Goal: Communication & Community: Answer question/provide support

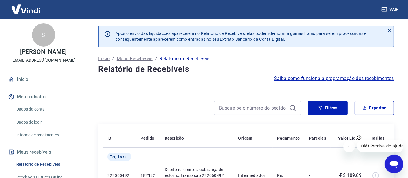
click at [388, 159] on div "Abrir janela de mensagens" at bounding box center [393, 163] width 17 height 17
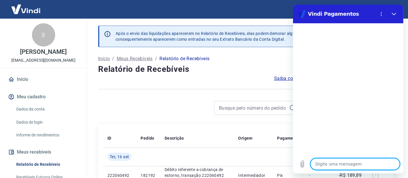
click at [328, 162] on textarea at bounding box center [354, 164] width 89 height 12
type textarea "b"
type textarea "x"
type textarea "bo"
type textarea "x"
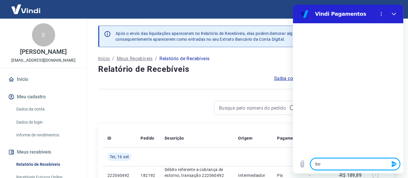
type textarea "bom"
type textarea "x"
type textarea "bom"
type textarea "x"
type textarea "bom d"
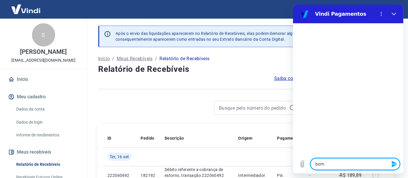
type textarea "x"
type textarea "bom di"
type textarea "x"
type textarea "bom dia"
type textarea "x"
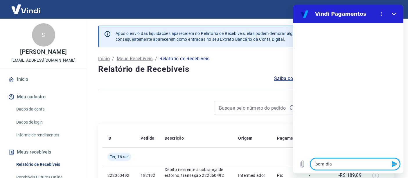
type textarea "bom dia!"
type textarea "x"
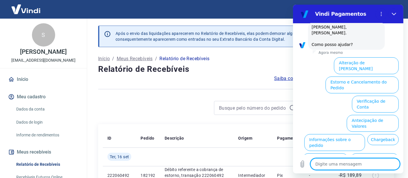
scroll to position [47, 0]
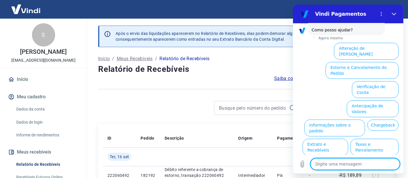
type textarea "f"
type textarea "x"
type textarea "fa"
type textarea "x"
type textarea "fal"
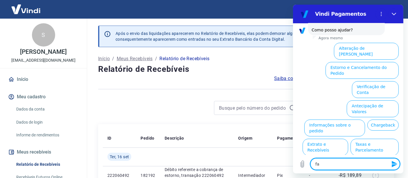
type textarea "x"
type textarea "fala"
type textarea "x"
type textarea "falar"
type textarea "x"
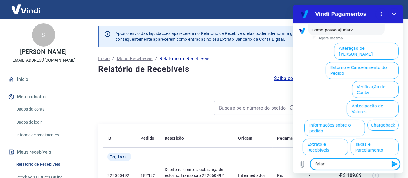
type textarea "falar"
type textarea "x"
type textarea "falar c"
type textarea "x"
type textarea "falar co"
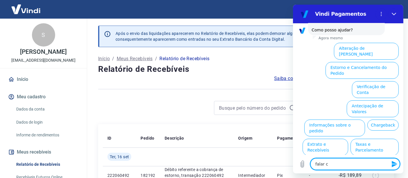
type textarea "x"
type textarea "falar com"
type textarea "x"
type textarea "falar com"
type textarea "x"
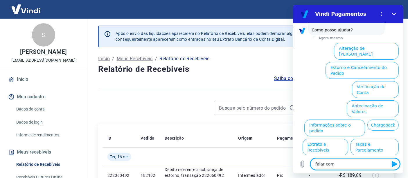
type textarea "falar com a"
type textarea "x"
type textarea "falar com at"
type textarea "x"
type textarea "falar com ate"
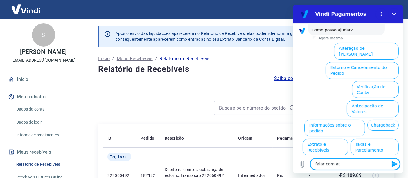
type textarea "x"
type textarea "falar com [GEOGRAPHIC_DATA]"
type textarea "x"
type textarea "falar com atend"
type textarea "x"
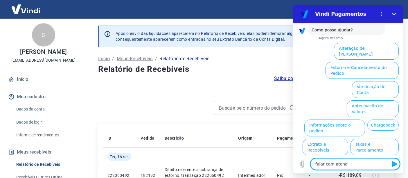
type textarea "falar com atende"
type textarea "x"
type textarea "falar com atenden"
type textarea "x"
type textarea "falar com atendent"
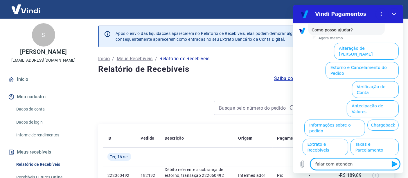
type textarea "x"
type textarea "falar com atendente"
type textarea "x"
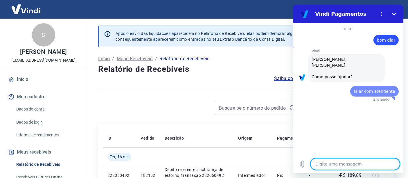
scroll to position [0, 0]
type textarea "x"
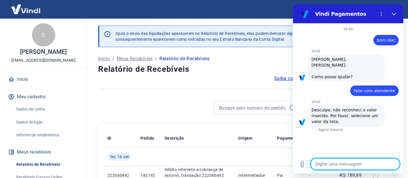
type textarea "f"
type textarea "x"
type textarea "fa"
type textarea "x"
type textarea "fal"
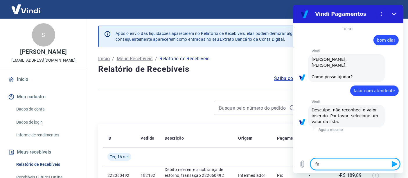
type textarea "x"
type textarea "fala"
type textarea "x"
type textarea "falar"
type textarea "x"
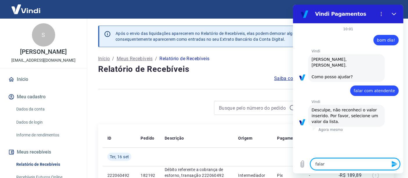
type textarea "falar"
type textarea "x"
type textarea "falar c"
type textarea "x"
type textarea "falar co"
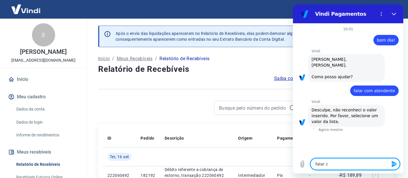
type textarea "x"
type textarea "falar com"
type textarea "x"
type textarea "falar com"
type textarea "x"
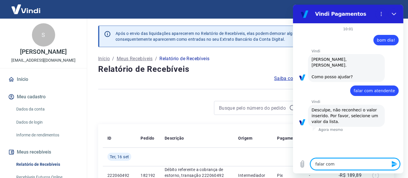
type textarea "falar com a"
type textarea "x"
type textarea "falar com at"
type textarea "x"
type textarea "falar com ate"
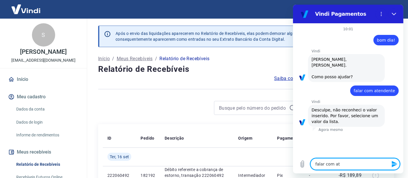
type textarea "x"
type textarea "falar com [GEOGRAPHIC_DATA]"
type textarea "x"
type textarea "falar com atend"
type textarea "x"
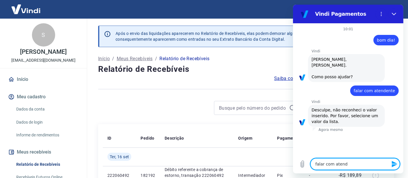
type textarea "falar com atende"
type textarea "x"
type textarea "falar com atenden"
type textarea "x"
type textarea "falar com atendent"
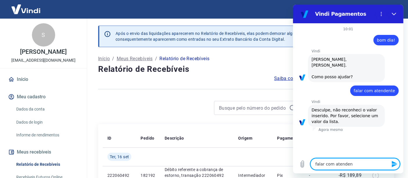
type textarea "x"
type textarea "falar com atendente"
type textarea "x"
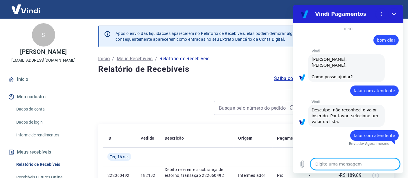
type textarea "x"
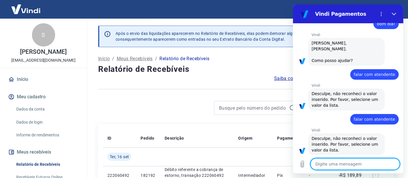
scroll to position [17, 0]
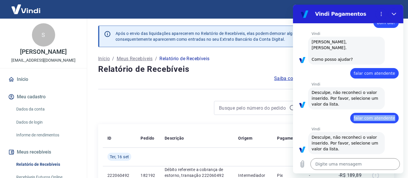
drag, startPoint x: 353, startPoint y: 111, endPoint x: 394, endPoint y: 114, distance: 40.4
click at [395, 113] on div "10:01 diz: bom dia! Enviado · Agora mesmo [PERSON_NAME] diz: [PERSON_NAME], [PE…" at bounding box center [348, 88] width 110 height 131
copy span "falar com atendente"
click at [337, 159] on textarea at bounding box center [354, 164] width 89 height 12
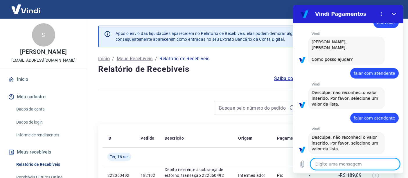
paste textarea "falar com atendente"
type textarea "falar com atendente"
type textarea "x"
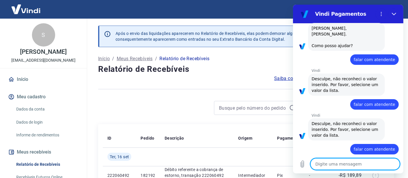
type textarea "x"
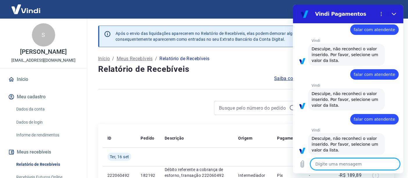
scroll to position [62, 0]
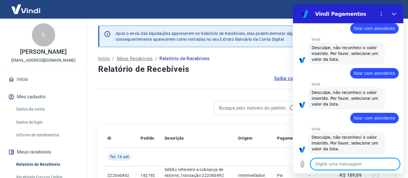
paste textarea "falar com atendente"
type textarea "falar com atendente"
type textarea "x"
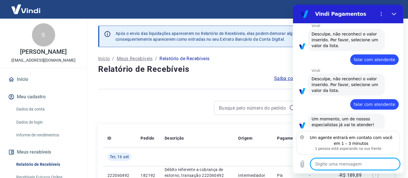
scroll to position [122, 0]
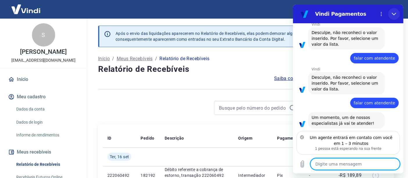
click at [393, 14] on icon "Fechar" at bounding box center [393, 14] width 5 height 5
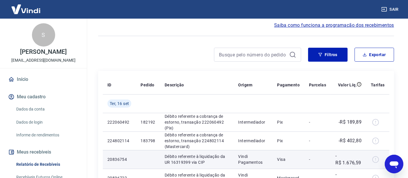
scroll to position [0, 0]
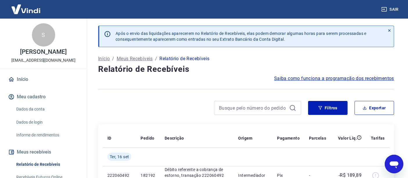
click at [393, 160] on icon "Abrir janela de mensagens" at bounding box center [393, 163] width 10 height 10
type textarea "x"
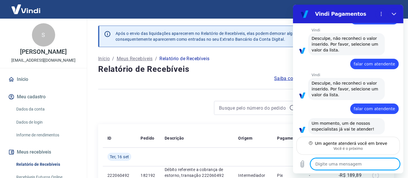
type textarea "B"
type textarea "x"
type textarea "Bo"
type textarea "x"
type textarea "Bom"
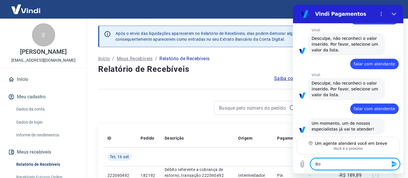
type textarea "x"
type textarea "Bom"
type textarea "x"
type textarea "Bom d"
type textarea "x"
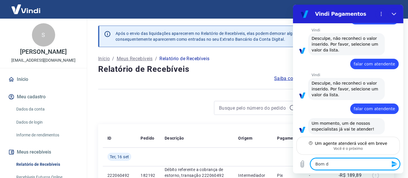
type textarea "Bom di"
type textarea "x"
type textarea "Bom dia"
type textarea "x"
type textarea "Bom di"
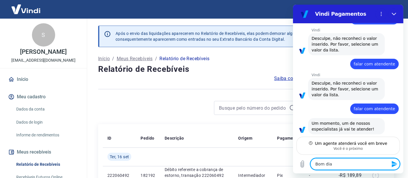
type textarea "x"
type textarea "Bom d"
type textarea "x"
type textarea "Bom"
type textarea "x"
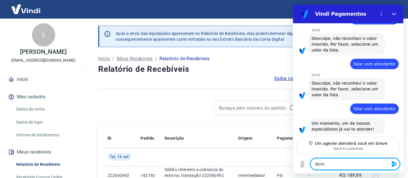
type textarea "Bom"
type textarea "x"
type textarea "Bo"
type textarea "x"
type textarea "B"
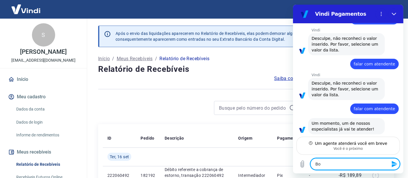
type textarea "x"
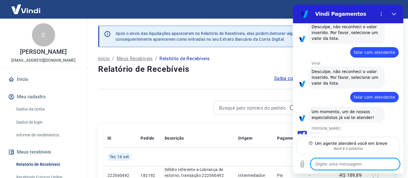
scroll to position [127, 0]
type textarea "B"
type textarea "x"
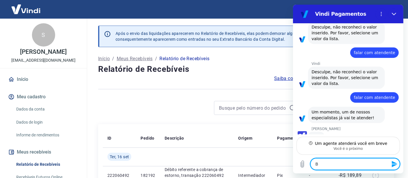
type textarea "Bo"
type textarea "x"
type textarea "Bom"
type textarea "x"
type textarea "Bom"
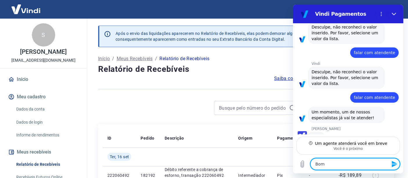
type textarea "x"
type textarea "Bom d"
type textarea "x"
type textarea "Bom di"
type textarea "x"
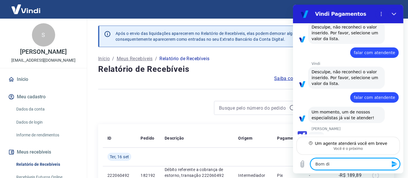
type textarea "Bom dia"
type textarea "x"
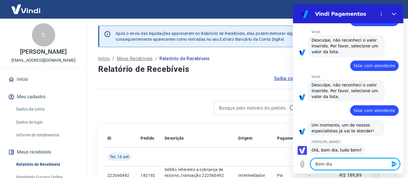
type textarea "Bom dia,"
type textarea "x"
type textarea "Bom dia,"
type textarea "x"
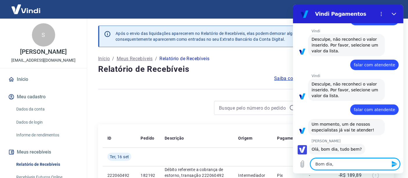
type textarea "Bom dia, t"
type textarea "x"
type textarea "Bom dia, tu"
type textarea "x"
type textarea "Bom dia, tud"
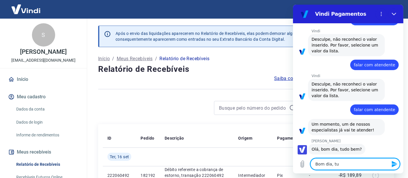
type textarea "x"
type textarea "Bom dia, tudo"
type textarea "x"
type textarea "Bom dia, tudo"
type textarea "x"
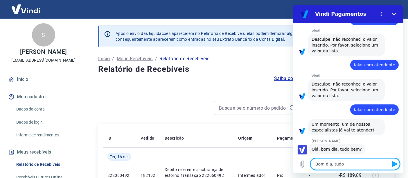
type textarea "Bom dia, tudo b"
type textarea "x"
type textarea "Bom dia, tudo be"
type textarea "x"
type textarea "Bom dia, tudo bem"
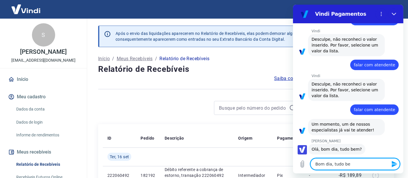
type textarea "x"
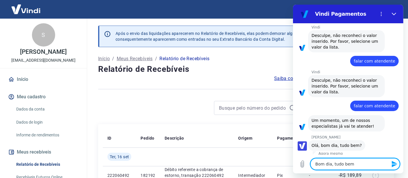
type textarea "Bom dia, tudo bem?"
type textarea "x"
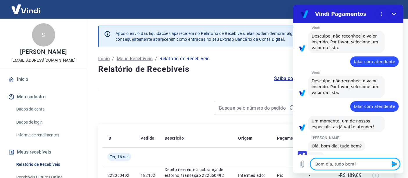
type textarea "Bom dia, tudo bem"
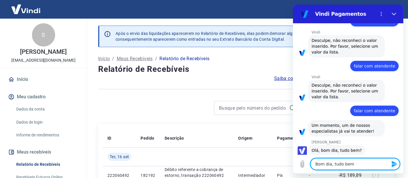
type textarea "x"
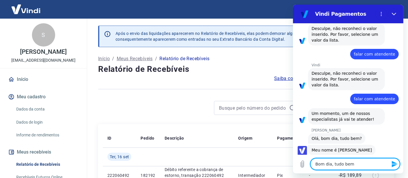
type textarea "Bom dia, tudo be"
type textarea "x"
type textarea "Bom dia, tudo b"
type textarea "x"
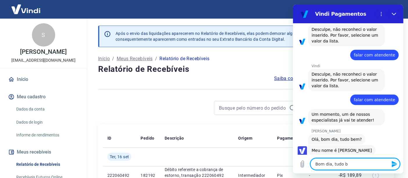
type textarea "Bom dia, tudo"
type textarea "x"
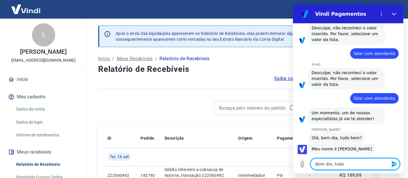
type textarea "Bom dia, tudo"
type textarea "x"
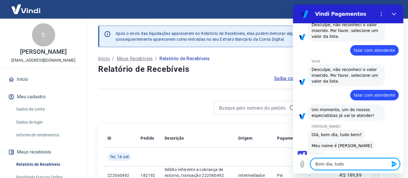
scroll to position [129, 0]
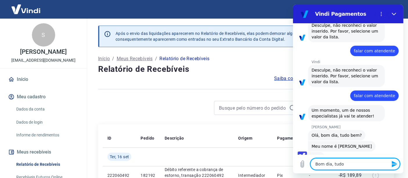
type textarea "Bom dia, tudo"
type textarea "x"
type textarea "Bom dia, tudo b"
type textarea "x"
type textarea "Bom dia, tudo be"
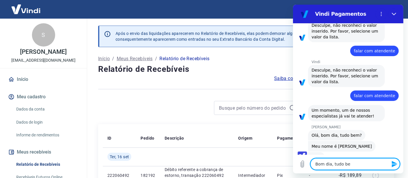
type textarea "x"
type textarea "Bom dia, tudo bem"
type textarea "x"
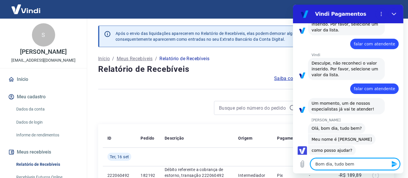
type textarea "Bom dia, tudo bem,"
type textarea "x"
type textarea "Bom dia, tudo bem,"
type textarea "x"
type textarea "Bom dia, tudo bem, e"
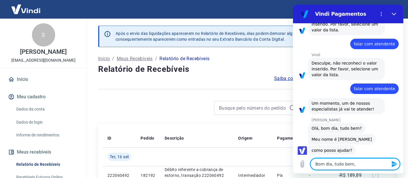
type textarea "x"
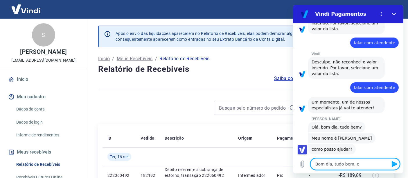
type textarea "Bom dia, tudo bem, e"
type textarea "x"
type textarea "Bom dia, tudo bem, e c"
type textarea "x"
type textarea "Bom dia, tudo bem, e co"
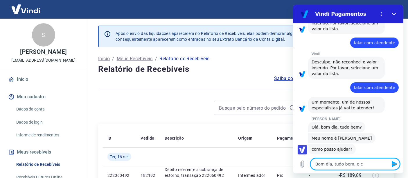
type textarea "x"
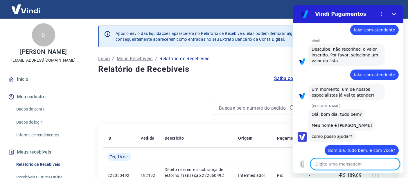
scroll to position [151, 0]
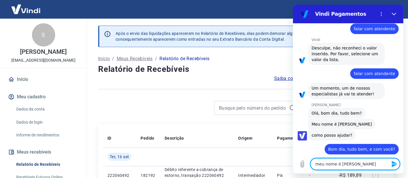
drag, startPoint x: 338, startPoint y: 163, endPoint x: 310, endPoint y: 166, distance: 28.3
click at [310, 166] on div "Digite uma mensagem meu nome é [PERSON_NAME]" at bounding box center [354, 164] width 89 height 12
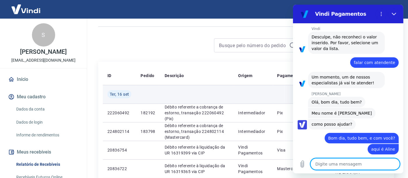
scroll to position [64, 0]
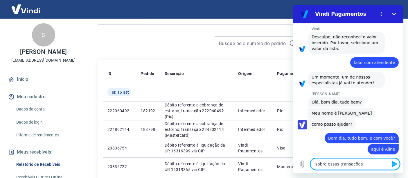
paste textarea "222405073"
click at [355, 165] on textarea "sobre essas transações222405073" at bounding box center [354, 164] width 89 height 12
click at [386, 165] on textarea "sobre essas transações 222405073" at bounding box center [354, 164] width 89 height 12
paste textarea "222404437"
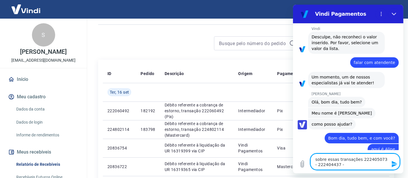
scroll to position [167, 0]
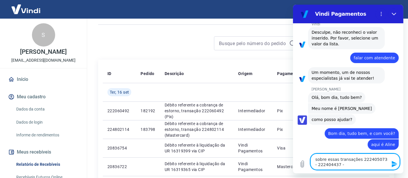
paste textarea "222404040"
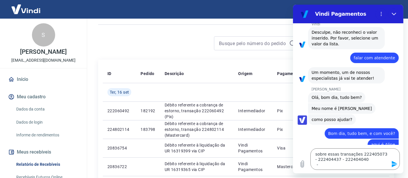
scroll to position [172, 0]
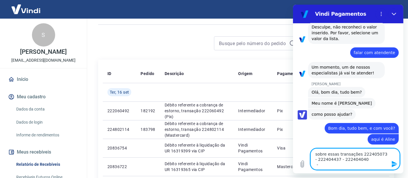
paste textarea "222403632"
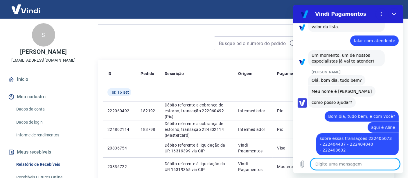
scroll to position [185, 0]
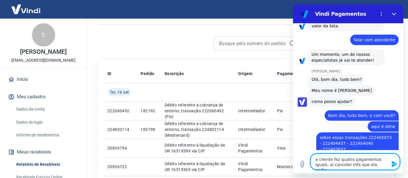
click at [375, 165] on textarea "a cliente fez quatro pagamentos iguais, ai cancelei três que ela pediu" at bounding box center [354, 161] width 89 height 16
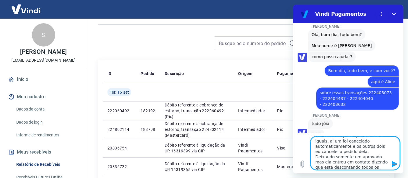
scroll to position [229, 0]
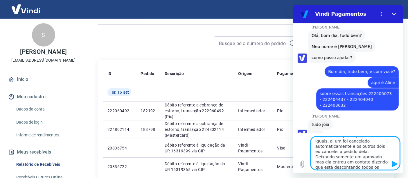
click at [351, 164] on textarea "a cliente fez quatro pagamentos iguais, ai um foi cancelado automaticamente e o…" at bounding box center [354, 152] width 89 height 33
click at [344, 165] on textarea "a cliente fez quatro pagamentos iguais, ai um foi cancelado automaticamente e o…" at bounding box center [354, 152] width 89 height 33
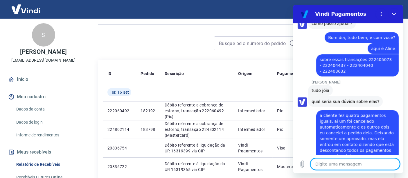
scroll to position [264, 0]
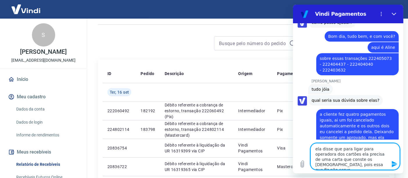
click at [375, 159] on textarea "ela disse que para ligar para operadora dos cartões ela precisa de uma carta qu…" at bounding box center [354, 156] width 89 height 27
click at [376, 159] on textarea "ela disse que para ligar para operadora dos cartões ela precisa de uma carta qu…" at bounding box center [354, 156] width 89 height 27
drag, startPoint x: 315, startPoint y: 165, endPoint x: 355, endPoint y: 163, distance: 39.8
click at [355, 163] on textarea "ela disse que para ligar para operadora dos cartões ela precisa de uma carta qu…" at bounding box center [354, 156] width 89 height 27
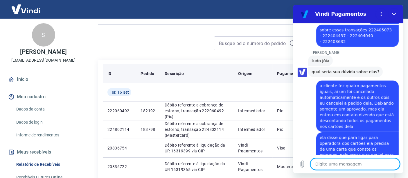
scroll to position [312, 0]
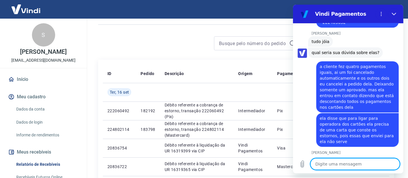
click at [336, 161] on textarea at bounding box center [354, 164] width 89 height 12
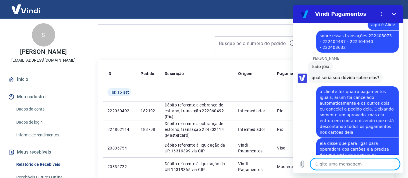
scroll to position [325, 0]
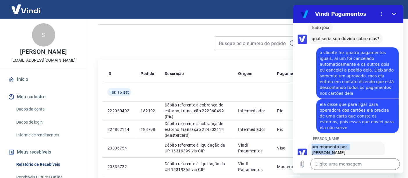
drag, startPoint x: 310, startPoint y: 128, endPoint x: 359, endPoint y: 130, distance: 49.1
click at [359, 141] on div "[PERSON_NAME] diz: um momento por [PERSON_NAME]" at bounding box center [346, 149] width 77 height 16
click at [356, 144] on span "um momento por [PERSON_NAME]" at bounding box center [346, 150] width 70 height 12
drag, startPoint x: 311, startPoint y: 129, endPoint x: 361, endPoint y: 129, distance: 49.9
click at [361, 141] on div "[PERSON_NAME] diz: um momento por [PERSON_NAME]" at bounding box center [346, 149] width 77 height 16
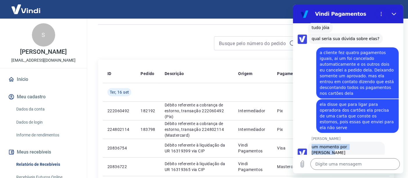
click at [358, 144] on span "um momento por [PERSON_NAME]" at bounding box center [346, 150] width 70 height 12
drag, startPoint x: 359, startPoint y: 129, endPoint x: 310, endPoint y: 130, distance: 49.4
click at [310, 141] on div "[PERSON_NAME] diz: um momento por [PERSON_NAME]" at bounding box center [346, 149] width 77 height 16
click at [314, 144] on span "um momento por [PERSON_NAME]" at bounding box center [346, 150] width 70 height 12
drag, startPoint x: 312, startPoint y: 129, endPoint x: 359, endPoint y: 129, distance: 47.3
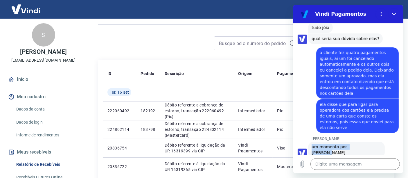
click at [359, 144] on span "um momento por [PERSON_NAME]" at bounding box center [346, 150] width 70 height 12
drag, startPoint x: 311, startPoint y: 128, endPoint x: 360, endPoint y: 127, distance: 48.8
click at [360, 144] on span "um momento por [PERSON_NAME]" at bounding box center [346, 150] width 70 height 12
click at [357, 144] on span "um momento por [PERSON_NAME]" at bounding box center [346, 150] width 70 height 12
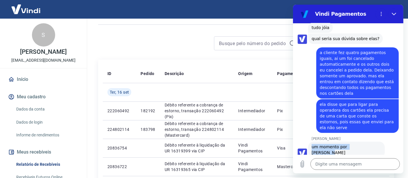
drag, startPoint x: 311, startPoint y: 130, endPoint x: 359, endPoint y: 130, distance: 48.8
click at [359, 141] on div "[PERSON_NAME] diz: um momento por [PERSON_NAME]" at bounding box center [346, 149] width 77 height 16
click at [354, 144] on span "um momento por [PERSON_NAME]" at bounding box center [346, 150] width 70 height 12
click at [318, 144] on span "um momento por [PERSON_NAME]" at bounding box center [346, 150] width 70 height 12
drag, startPoint x: 312, startPoint y: 129, endPoint x: 359, endPoint y: 129, distance: 47.6
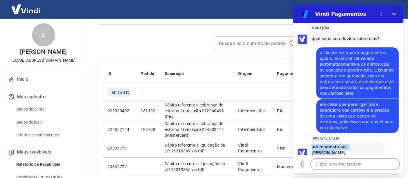
click at [359, 144] on span "um momento por [PERSON_NAME]" at bounding box center [346, 150] width 70 height 12
click at [360, 144] on span "um momento por [PERSON_NAME]" at bounding box center [346, 150] width 70 height 12
click at [395, 12] on icon "Fechar" at bounding box center [393, 14] width 5 height 5
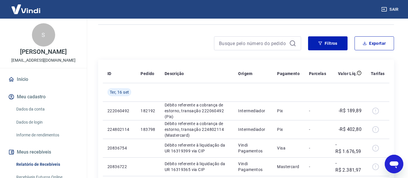
click at [392, 162] on icon "Abrir janela de mensagens" at bounding box center [393, 164] width 9 height 7
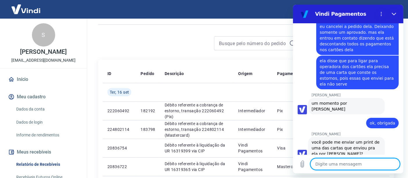
scroll to position [370, 0]
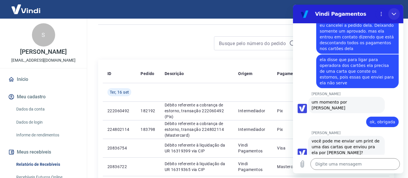
click at [394, 14] on icon "Fechar" at bounding box center [393, 14] width 4 height 3
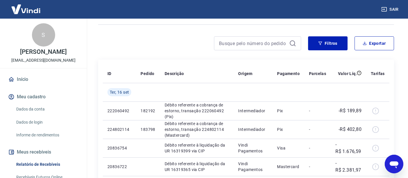
click at [392, 167] on icon "Abrir janela de mensagens" at bounding box center [393, 163] width 10 height 10
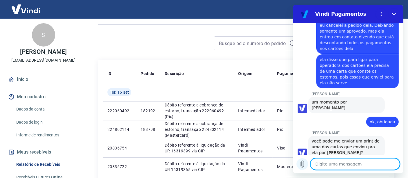
click at [303, 165] on icon "Carregar arquivo" at bounding box center [301, 164] width 3 height 7
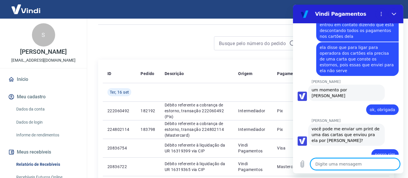
scroll to position [384, 0]
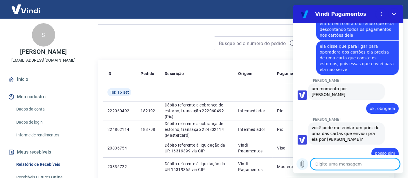
click at [302, 163] on icon "Carregar arquivo" at bounding box center [301, 163] width 7 height 7
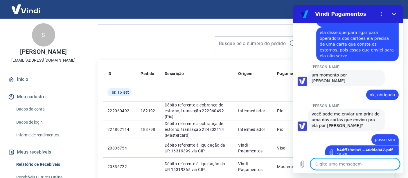
scroll to position [398, 0]
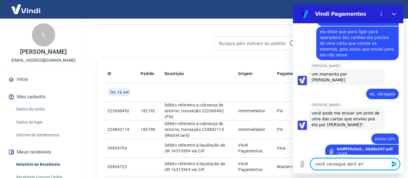
click at [363, 167] on textarea "você consegue abrir ai?" at bounding box center [354, 164] width 89 height 12
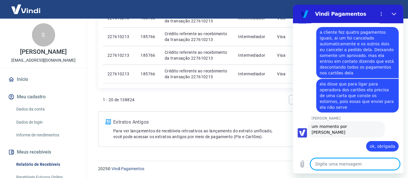
scroll to position [249, 0]
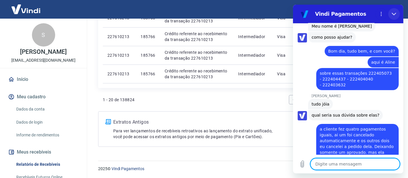
click at [395, 11] on button "Fechar" at bounding box center [394, 14] width 12 height 12
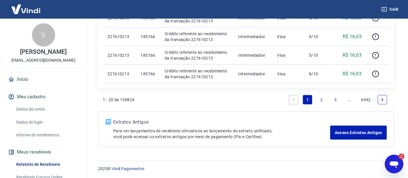
scroll to position [0, 0]
click at [395, 162] on icon "Abrir janela de mensagens, 2 mensagens não lidas" at bounding box center [393, 164] width 9 height 7
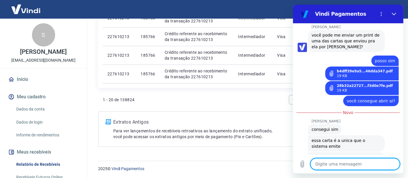
scroll to position [475, 0]
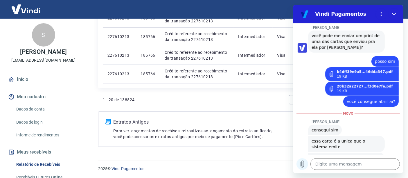
click at [303, 163] on icon "Carregar arquivo" at bounding box center [301, 163] width 7 height 7
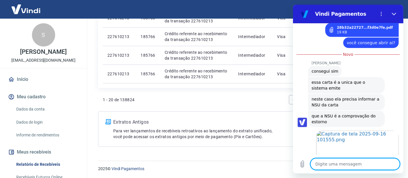
scroll to position [535, 0]
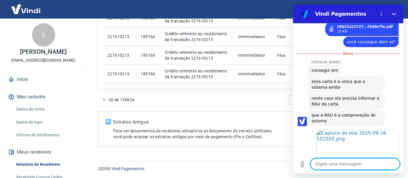
click at [337, 163] on textarea at bounding box center [354, 164] width 89 height 12
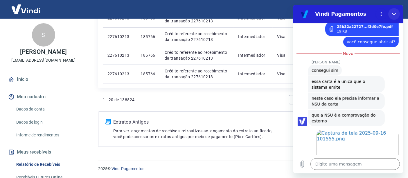
click at [393, 16] on icon "Fechar" at bounding box center [393, 14] width 5 height 5
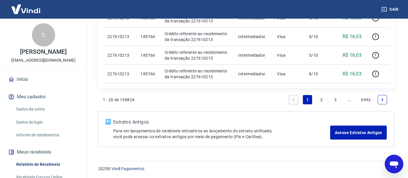
click at [388, 162] on icon "Abrir janela de mensagens" at bounding box center [393, 163] width 10 height 10
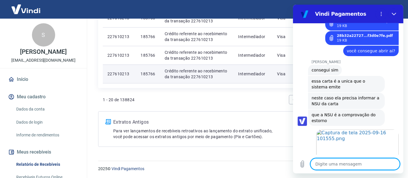
scroll to position [551, 0]
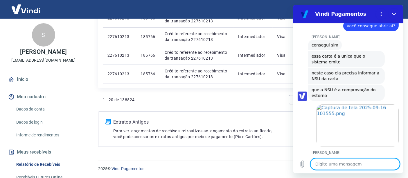
click at [334, 163] on textarea at bounding box center [354, 164] width 89 height 12
drag, startPoint x: 331, startPoint y: 163, endPoint x: 624, endPoint y: 181, distance: 293.8
click at [331, 163] on textarea "então os estornos foram feitos" at bounding box center [354, 164] width 89 height 12
click at [380, 166] on textarea "então os 3 estornos foram feitos" at bounding box center [354, 164] width 89 height 12
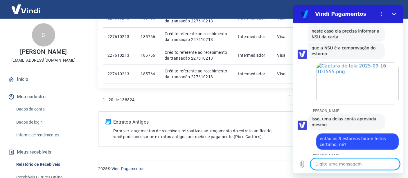
scroll to position [590, 0]
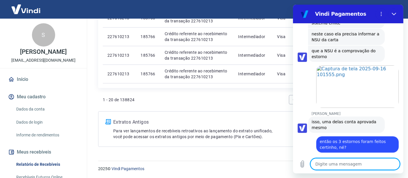
click at [337, 166] on textarea at bounding box center [354, 164] width 89 height 12
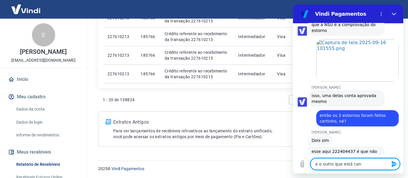
scroll to position [615, 0]
drag, startPoint x: 362, startPoint y: 164, endPoint x: 557, endPoint y: 176, distance: 195.7
click at [293, 164] on html "Vindi Pagamentos 10:01 diz: bom dia! Enviado · 10:01 [PERSON_NAME] diz: [PERSON…" at bounding box center [348, 89] width 110 height 168
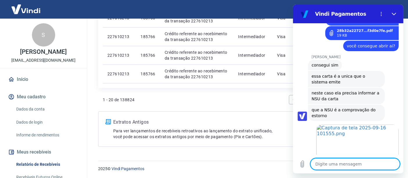
scroll to position [516, 0]
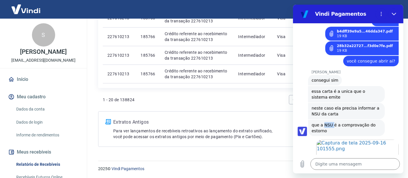
drag, startPoint x: 331, startPoint y: 102, endPoint x: 322, endPoint y: 102, distance: 8.7
click at [322, 122] on span "que a NSU é a comprovação do estorno" at bounding box center [346, 128] width 70 height 12
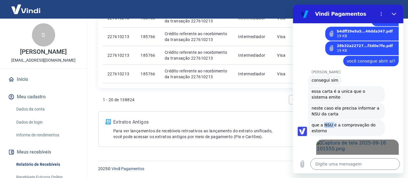
copy span "NSU"
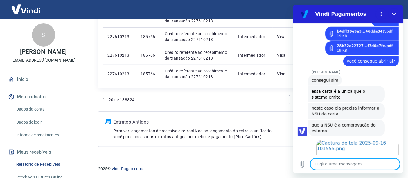
click at [345, 162] on textarea at bounding box center [354, 164] width 89 height 12
paste textarea "NSU"
paste textarea "878131303"
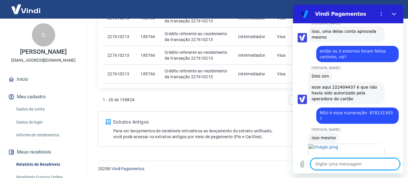
scroll to position [688, 0]
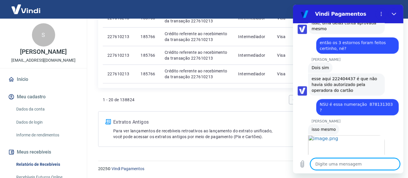
click at [340, 165] on textarea at bounding box center [354, 164] width 89 height 12
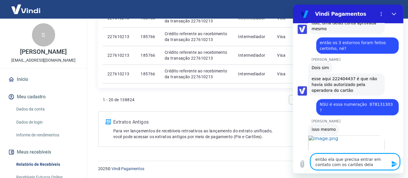
click at [352, 166] on textarea "então ela que precisa entrar em contato com os cartões dela" at bounding box center [354, 161] width 89 height 16
click at [370, 166] on textarea "então ela que precisa entrar em contato com os cartões dela, certo?" at bounding box center [354, 161] width 89 height 16
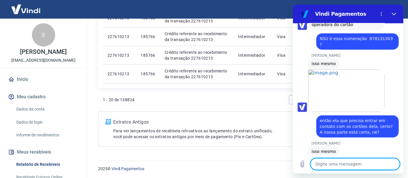
scroll to position [755, 0]
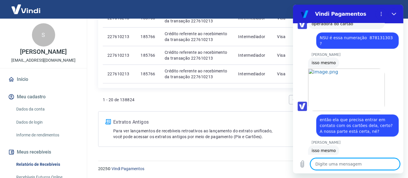
click at [342, 162] on textarea at bounding box center [354, 164] width 89 height 12
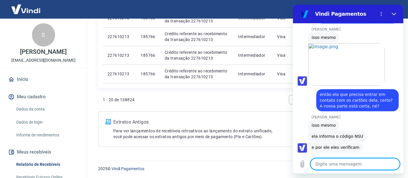
scroll to position [799, 0]
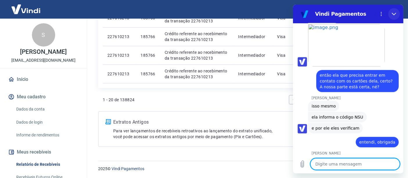
click at [393, 13] on icon "Fechar" at bounding box center [393, 14] width 5 height 5
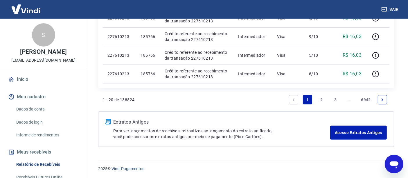
click at [399, 159] on div "Abrir janela de mensagens" at bounding box center [393, 163] width 17 height 17
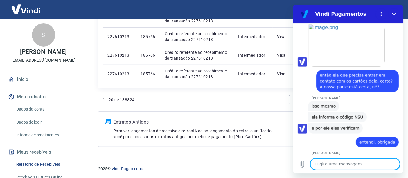
click at [351, 163] on textarea at bounding box center [354, 164] width 89 height 12
click at [317, 162] on textarea "no momento só isso, Vou" at bounding box center [354, 164] width 89 height 12
click at [366, 164] on textarea "No momento só isso, Vou" at bounding box center [354, 164] width 89 height 12
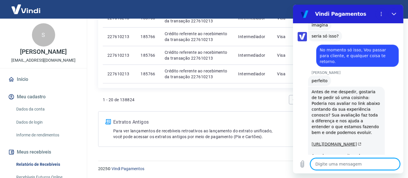
scroll to position [968, 0]
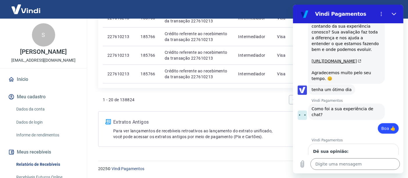
scroll to position [1018, 0]
click at [377, 176] on span "Enviar" at bounding box center [382, 179] width 13 height 7
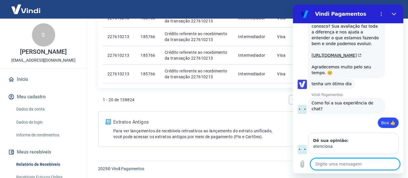
scroll to position [1025, 0]
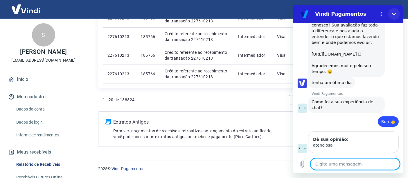
click at [391, 14] on icon "Fechar" at bounding box center [393, 14] width 5 height 5
